Goal: Transaction & Acquisition: Subscribe to service/newsletter

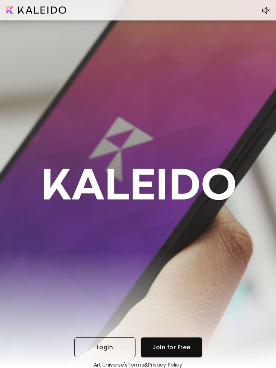
click at [106, 353] on button "Login" at bounding box center [104, 348] width 61 height 20
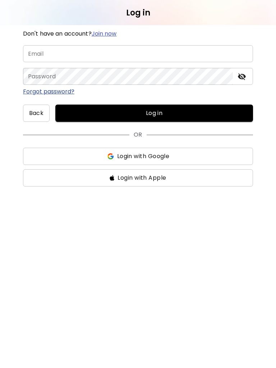
click at [81, 53] on input "email" at bounding box center [138, 53] width 230 height 17
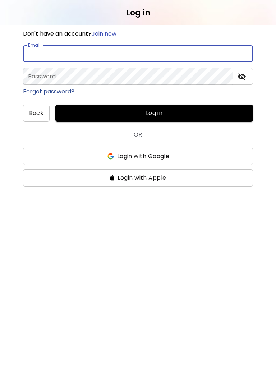
click at [132, 174] on span "Login with Apple" at bounding box center [142, 178] width 49 height 9
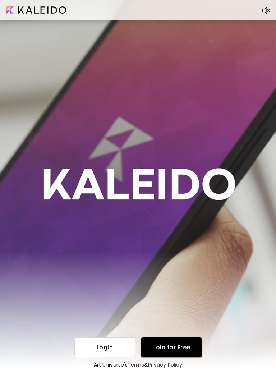
click at [164, 340] on button "Join for Free" at bounding box center [171, 348] width 61 height 20
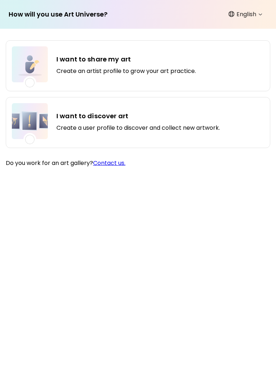
click at [32, 139] on div at bounding box center [29, 139] width 9 height 9
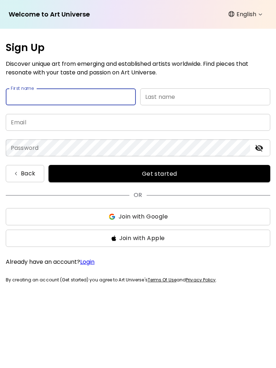
click at [251, 12] on body "Welcome to Art Universe English ******* Sign Up Discover unique art from emergi…" at bounding box center [138, 184] width 276 height 368
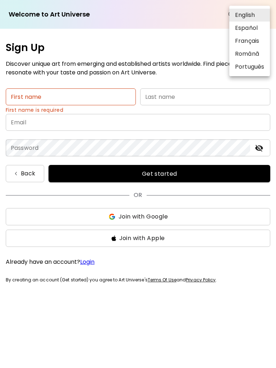
click at [249, 15] on li "English" at bounding box center [249, 15] width 41 height 13
